Goal: Navigation & Orientation: Understand site structure

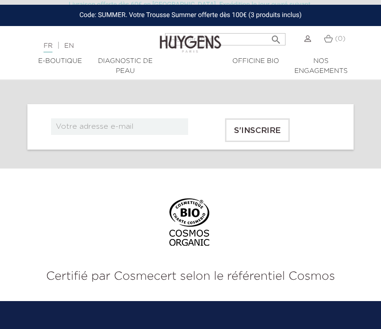
scroll to position [5004, 0]
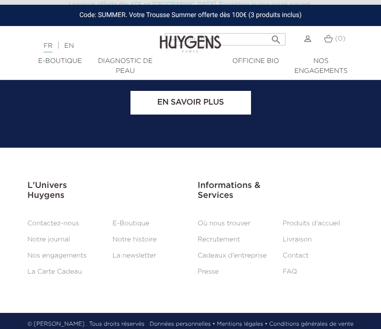
click at [252, 269] on section "L'Univers Huygens L'Univers Huygens   Contactez-nous E-Boutique Notre journal…" at bounding box center [190, 230] width 381 height 165
click at [240, 320] on link "Mentions légales •" at bounding box center [242, 324] width 51 height 9
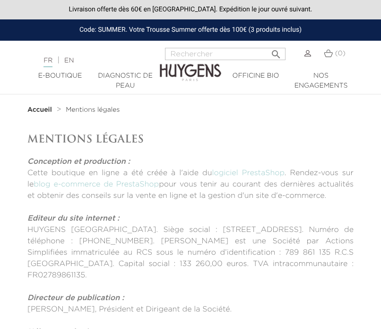
click at [176, 64] on img at bounding box center [190, 66] width 61 height 34
